Goal: Navigation & Orientation: Find specific page/section

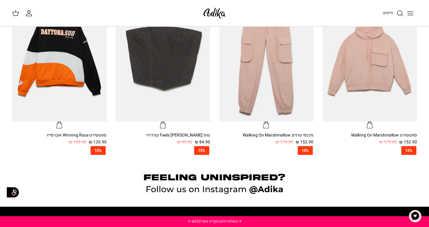
click at [414, 13] on button "Toggle menu" at bounding box center [410, 13] width 13 height 13
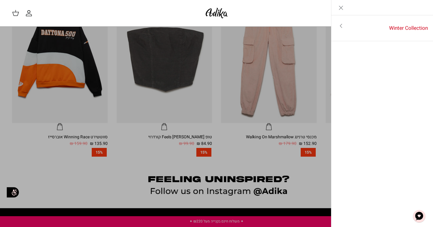
scroll to position [394, 0]
click at [342, 26] on icon "Toggle menu" at bounding box center [341, 25] width 7 height 7
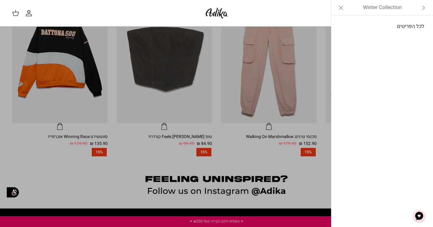
click at [380, 26] on link "לכל הפריטים" at bounding box center [383, 26] width 96 height 15
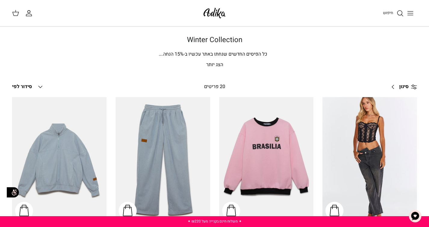
click at [412, 14] on icon "Toggle menu" at bounding box center [410, 13] width 7 height 7
